Goal: Communication & Community: Participate in discussion

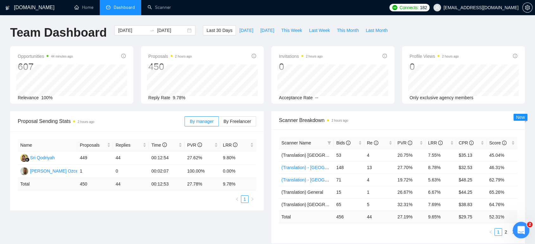
click at [524, 227] on icon "Open Intercom Messenger" at bounding box center [520, 229] width 10 height 10
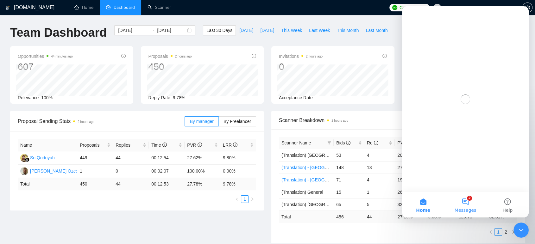
click at [469, 202] on button "2 Messages" at bounding box center [465, 204] width 42 height 25
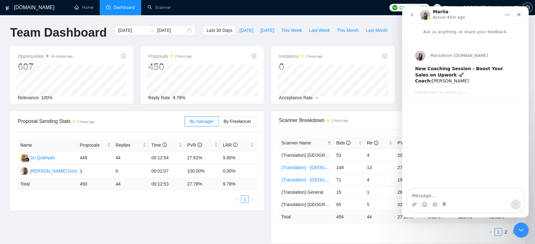
click at [450, 72] on b "New Coaching Session - Boost Your Sales on Upwork 🚀" at bounding box center [459, 71] width 88 height 11
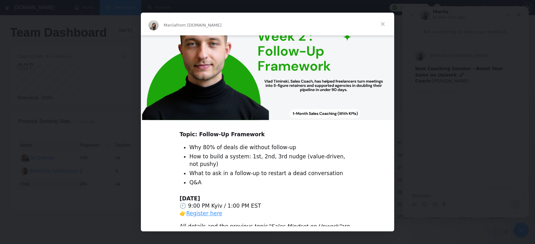
scroll to position [168, 0]
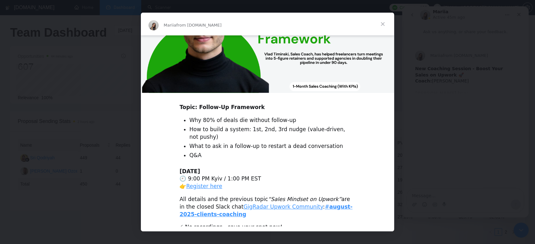
click at [382, 25] on span "Close" at bounding box center [382, 24] width 23 height 23
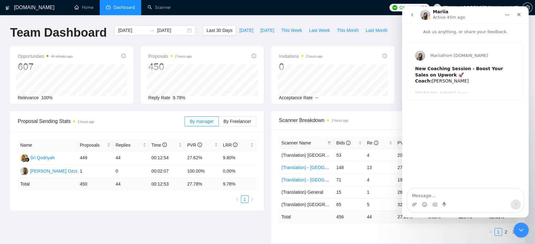
click at [412, 15] on icon "go back" at bounding box center [412, 14] width 2 height 3
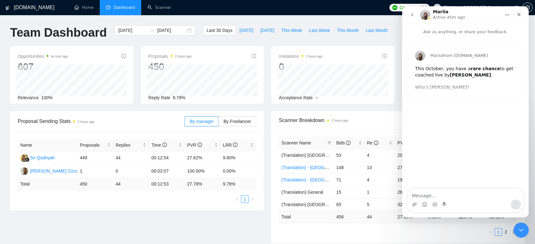
click at [450, 72] on b "[PERSON_NAME]" at bounding box center [470, 74] width 41 height 5
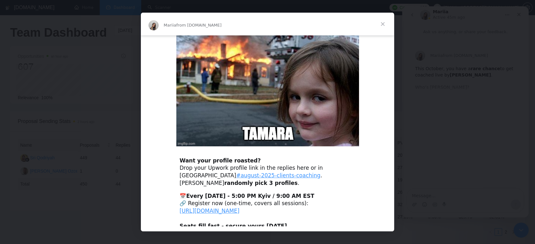
scroll to position [191, 0]
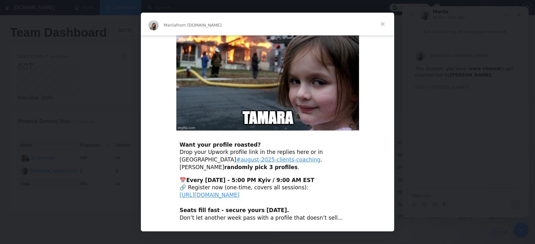
click at [383, 23] on span "Close" at bounding box center [382, 24] width 23 height 23
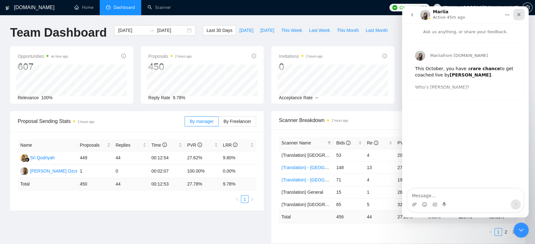
click at [518, 16] on icon "Close" at bounding box center [518, 14] width 5 height 5
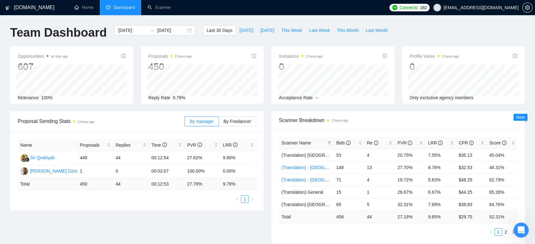
scroll to position [0, 0]
